Goal: Information Seeking & Learning: Learn about a topic

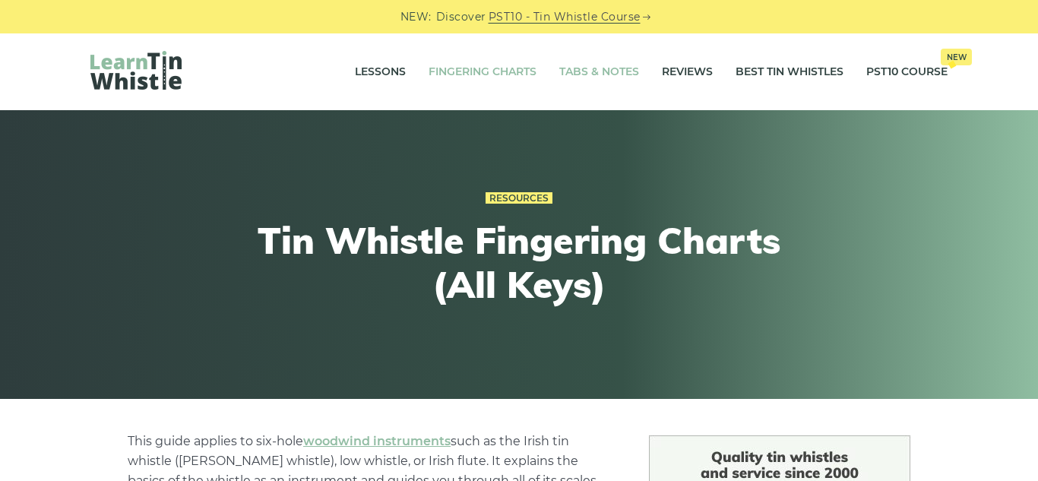
click at [617, 58] on link "Tabs & Notes" at bounding box center [599, 72] width 80 height 38
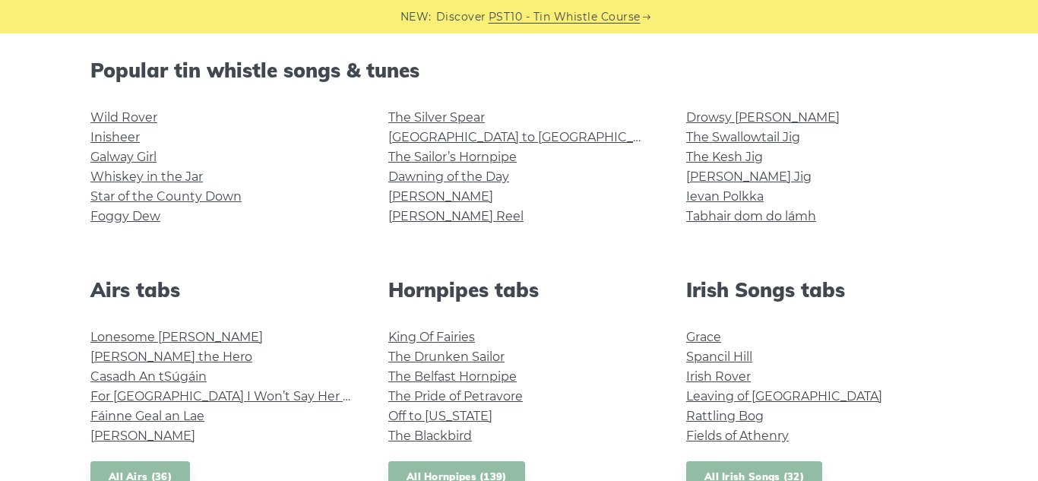
scroll to position [378, 0]
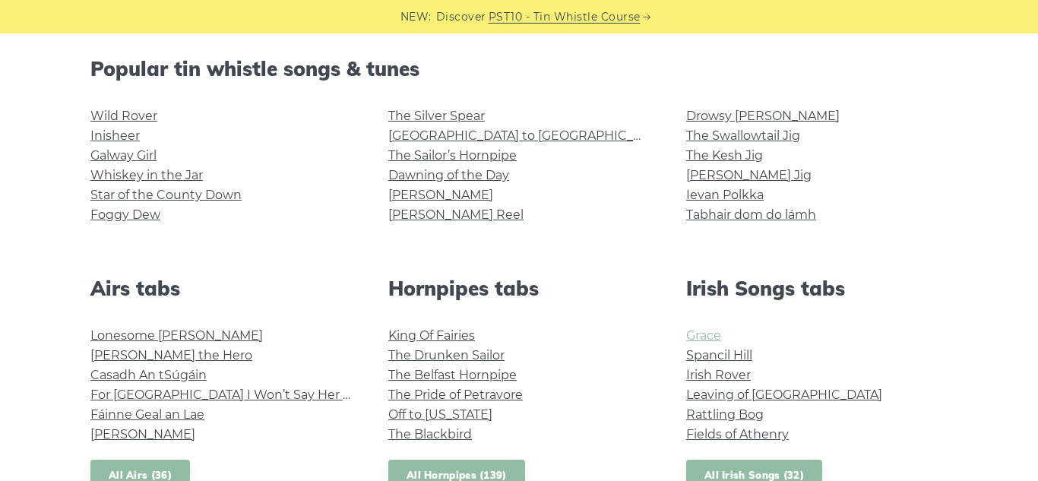
click at [712, 335] on link "Grace" at bounding box center [703, 335] width 35 height 14
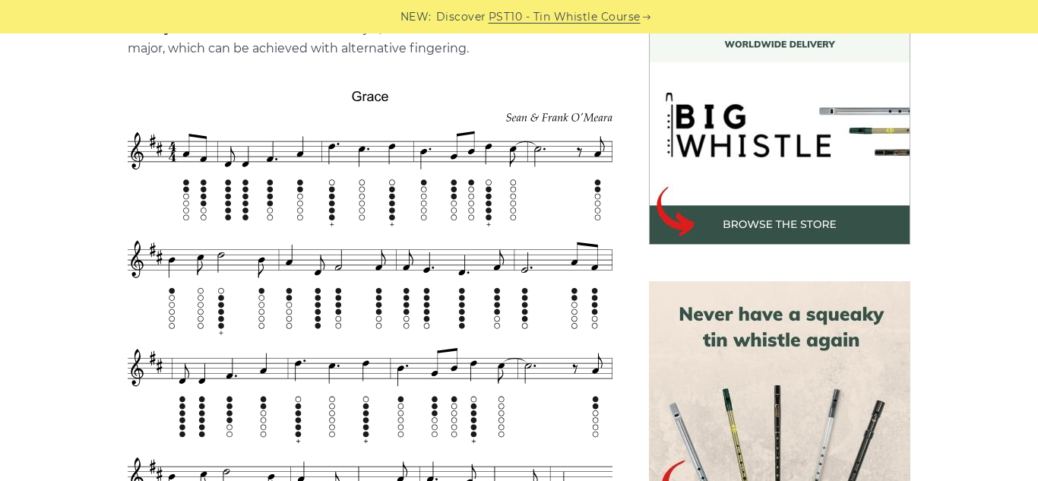
scroll to position [464, 0]
